Goal: Information Seeking & Learning: Learn about a topic

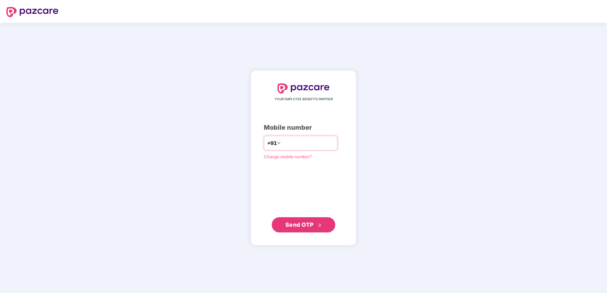
click at [285, 142] on input "number" at bounding box center [308, 143] width 52 height 10
click at [305, 225] on span "Send OTP" at bounding box center [299, 224] width 28 height 7
click at [301, 222] on span "Send OTP" at bounding box center [299, 224] width 28 height 7
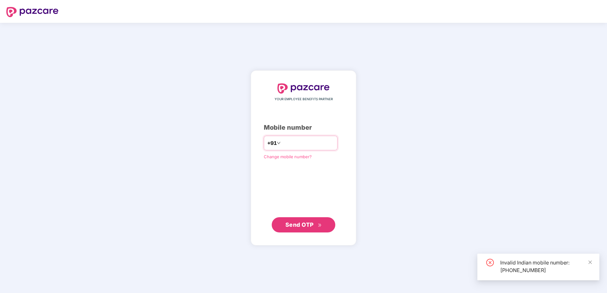
click at [282, 145] on input "**********" at bounding box center [308, 143] width 52 height 10
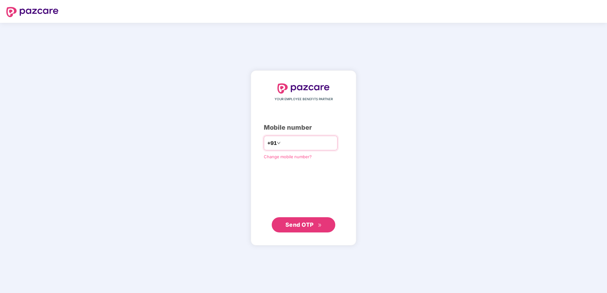
type input "**********"
click at [300, 225] on span "Send OTP" at bounding box center [299, 225] width 28 height 7
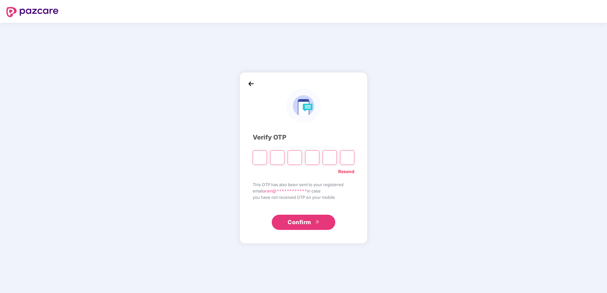
type input "*"
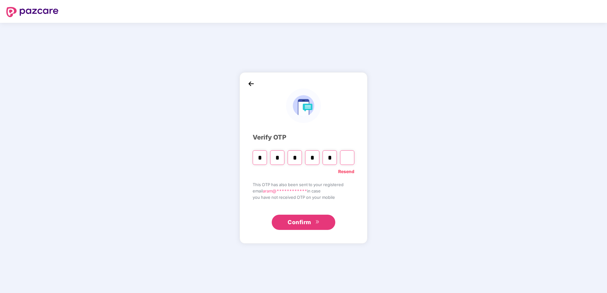
type input "*"
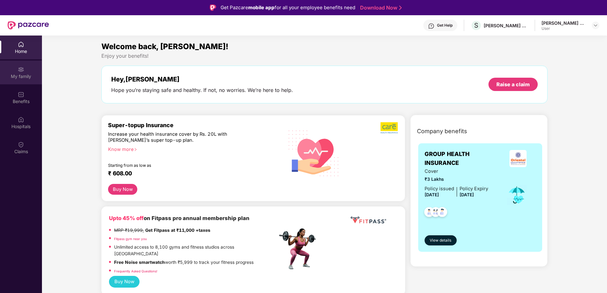
click at [22, 76] on div "My family" at bounding box center [21, 76] width 42 height 6
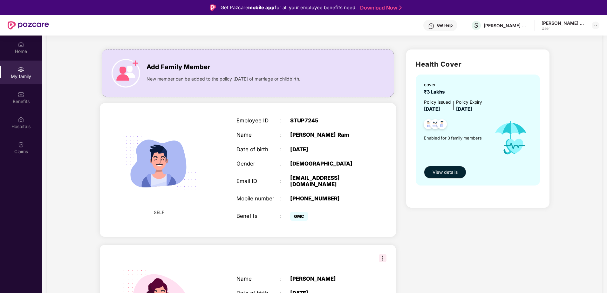
scroll to position [95, 0]
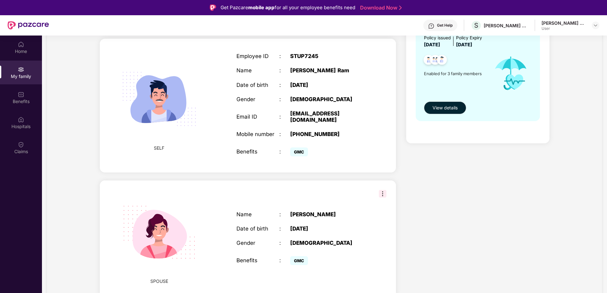
click at [382, 190] on img at bounding box center [383, 194] width 8 height 8
click at [313, 194] on div "SPOUSE Name : [PERSON_NAME] Date of birth : [DEMOGRAPHIC_DATA] Gender : [DEMOGR…" at bounding box center [248, 240] width 296 height 118
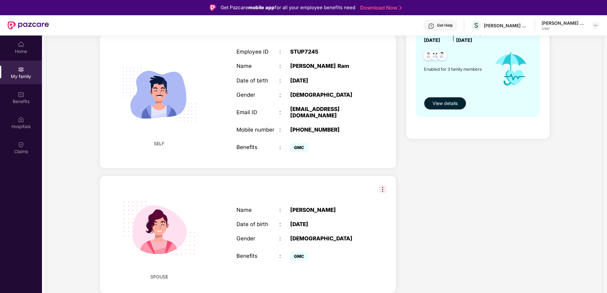
scroll to position [50, 0]
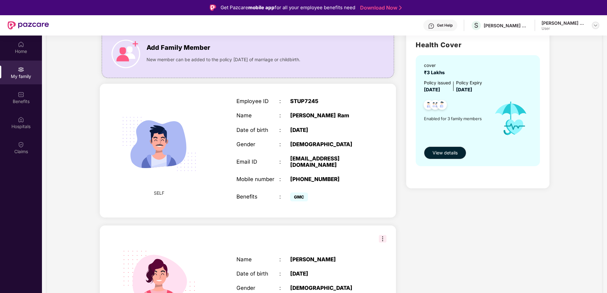
click at [593, 26] on img at bounding box center [595, 25] width 5 height 5
click at [567, 123] on div "My family Add Family Member New member can be added to the policy [DATE] of mar…" at bounding box center [324, 240] width 554 height 488
click at [22, 101] on div "Benefits" at bounding box center [21, 101] width 42 height 6
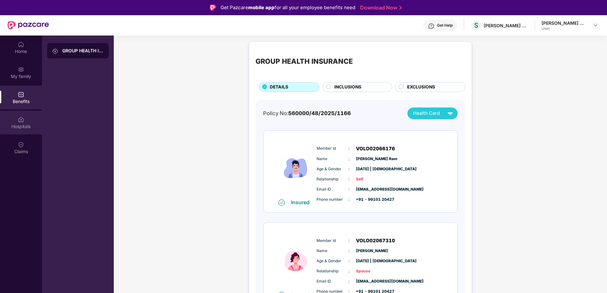
click at [22, 122] on img at bounding box center [21, 120] width 6 height 6
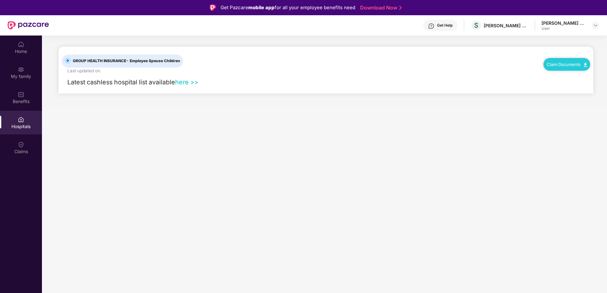
click at [181, 81] on link "here >>" at bounding box center [187, 82] width 24 height 8
click at [16, 76] on div "My family" at bounding box center [21, 76] width 42 height 6
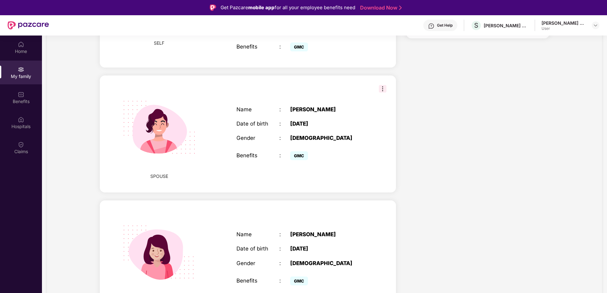
scroll to position [209, 0]
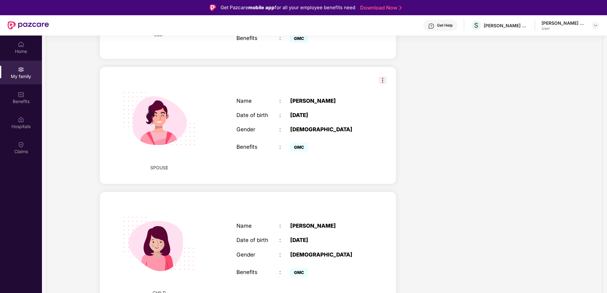
click at [380, 77] on img at bounding box center [383, 81] width 8 height 8
click at [339, 76] on div "SPOUSE Name : [PERSON_NAME] Date of birth : [DEMOGRAPHIC_DATA] Gender : [DEMOGR…" at bounding box center [248, 126] width 296 height 118
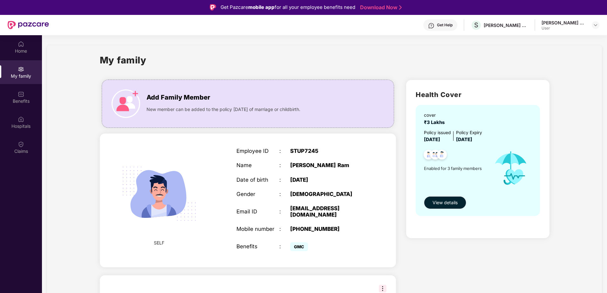
scroll to position [0, 0]
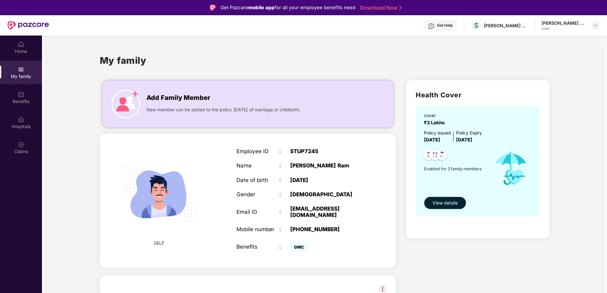
click at [595, 26] on img at bounding box center [595, 25] width 5 height 5
click at [447, 200] on span "View details" at bounding box center [444, 203] width 25 height 7
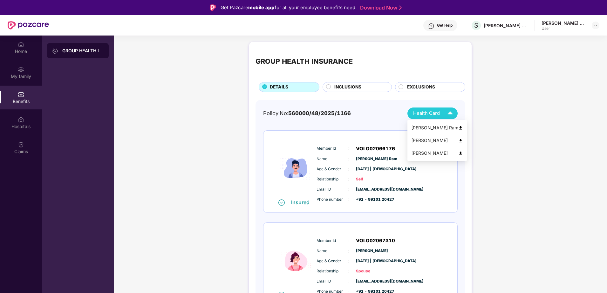
click at [450, 112] on img at bounding box center [449, 113] width 11 height 11
click at [497, 108] on div "GROUP HEALTH INSURANCE DETAILS INCLUSIONS EXCLUSIONS Policy No: 560000/48/2025/…" at bounding box center [360, 238] width 493 height 398
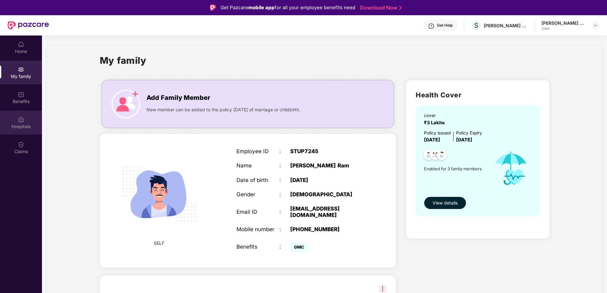
click at [27, 126] on div "Hospitals" at bounding box center [21, 127] width 42 height 6
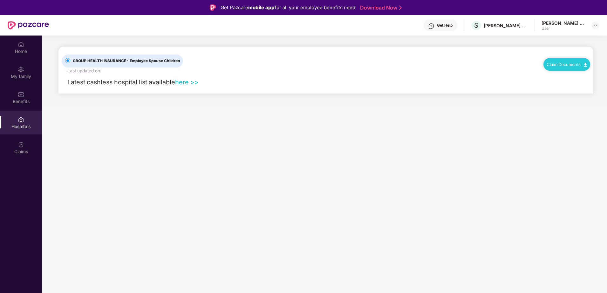
click at [188, 83] on link "here >>" at bounding box center [187, 82] width 24 height 8
click at [17, 75] on div "My family" at bounding box center [21, 76] width 42 height 6
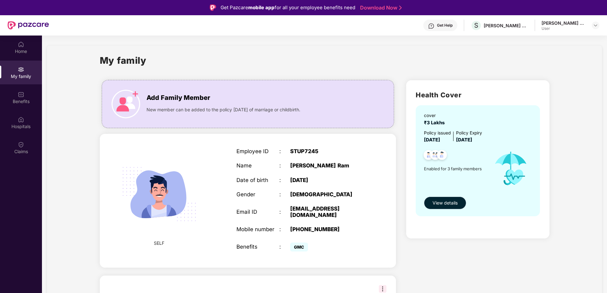
click at [451, 203] on span "View details" at bounding box center [444, 203] width 25 height 7
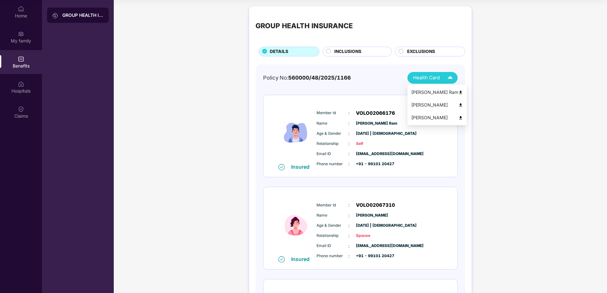
click at [458, 116] on img at bounding box center [460, 118] width 5 height 5
